Goal: Navigation & Orientation: Find specific page/section

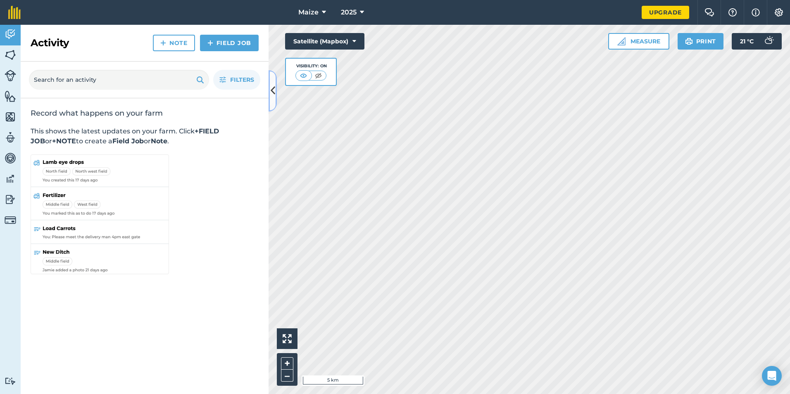
click at [271, 97] on icon at bounding box center [273, 90] width 5 height 14
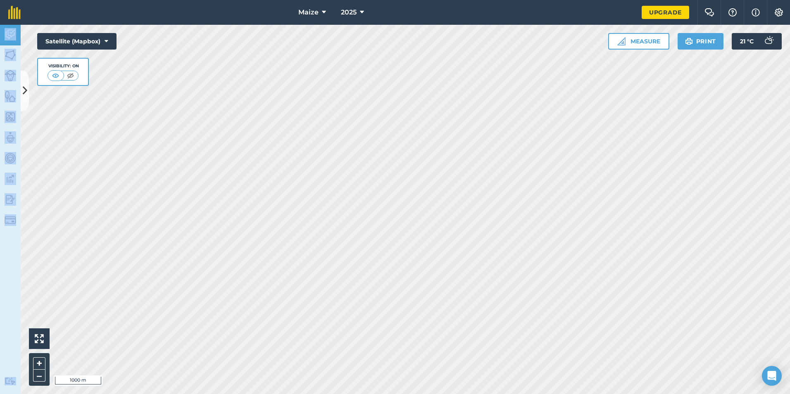
click at [335, 198] on div "Maize 2025 Upgrade Farm Chat Help Info Settings Map printing is not available o…" at bounding box center [395, 197] width 790 height 394
click at [108, 43] on icon at bounding box center [107, 41] width 4 height 8
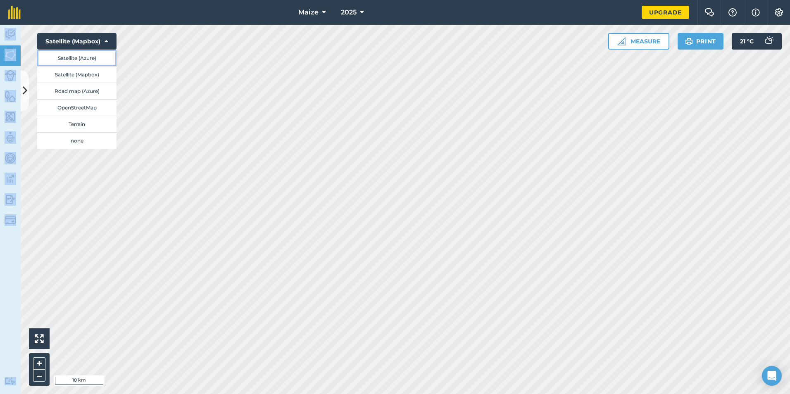
click at [96, 59] on button "Satellite (Azure)" at bounding box center [76, 58] width 79 height 17
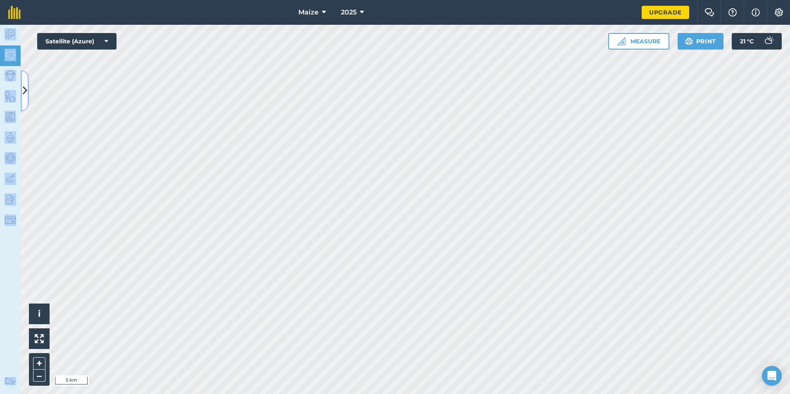
click at [25, 87] on icon at bounding box center [25, 90] width 5 height 14
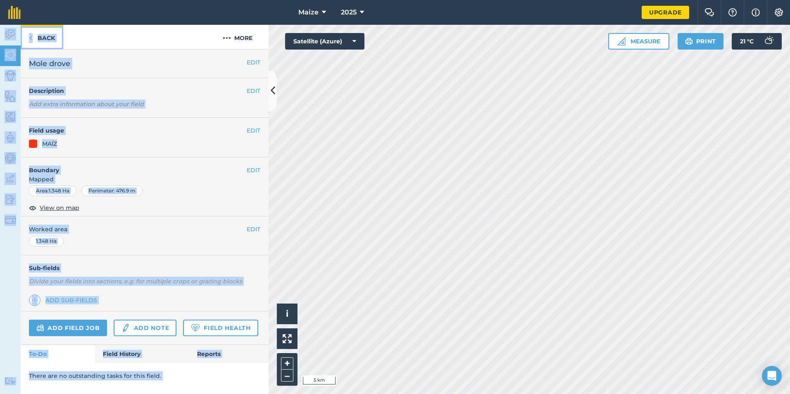
click at [42, 40] on link "Back" at bounding box center [42, 37] width 43 height 24
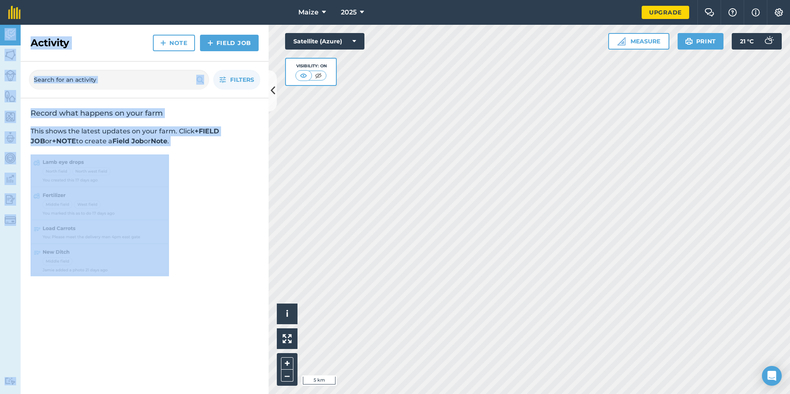
click at [255, 129] on p "This shows the latest updates on your farm. Click +FIELD JOB or +NOTE to create…" at bounding box center [145, 136] width 228 height 20
click at [271, 102] on button at bounding box center [273, 90] width 8 height 41
